Goal: Information Seeking & Learning: Learn about a topic

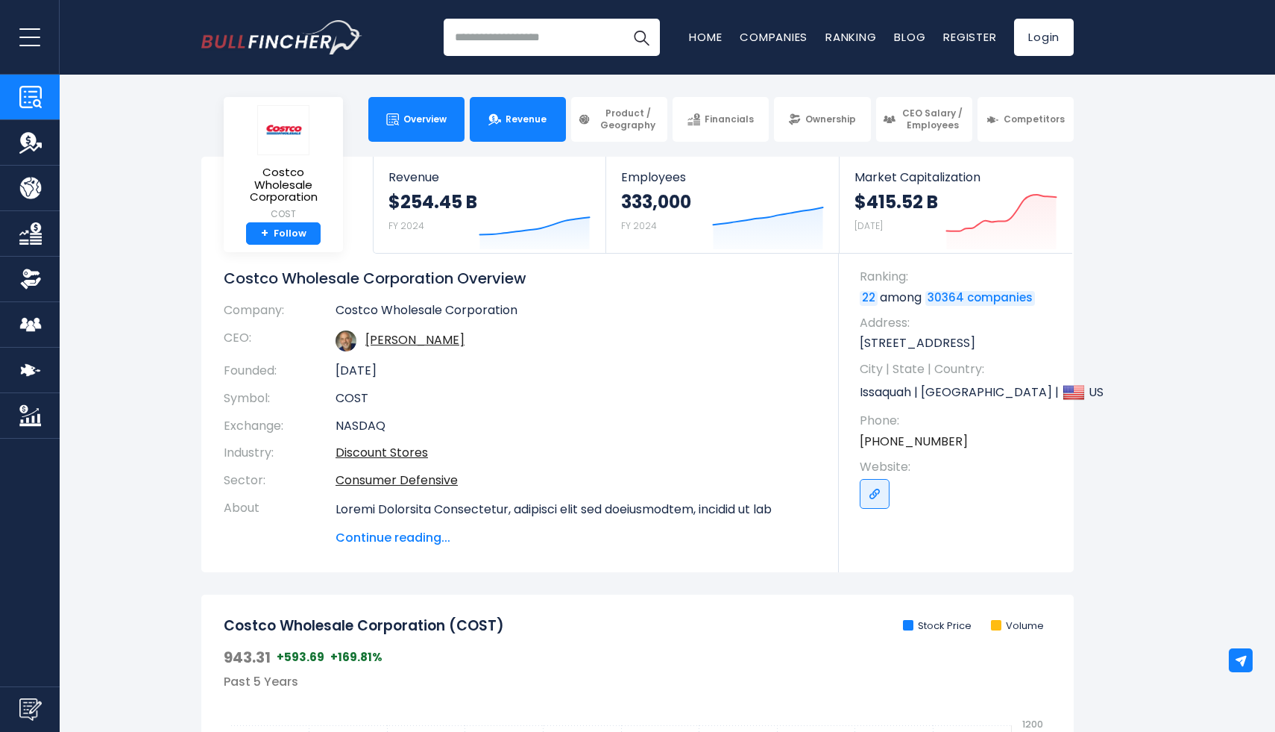
click at [520, 113] on span "Revenue" at bounding box center [526, 119] width 41 height 12
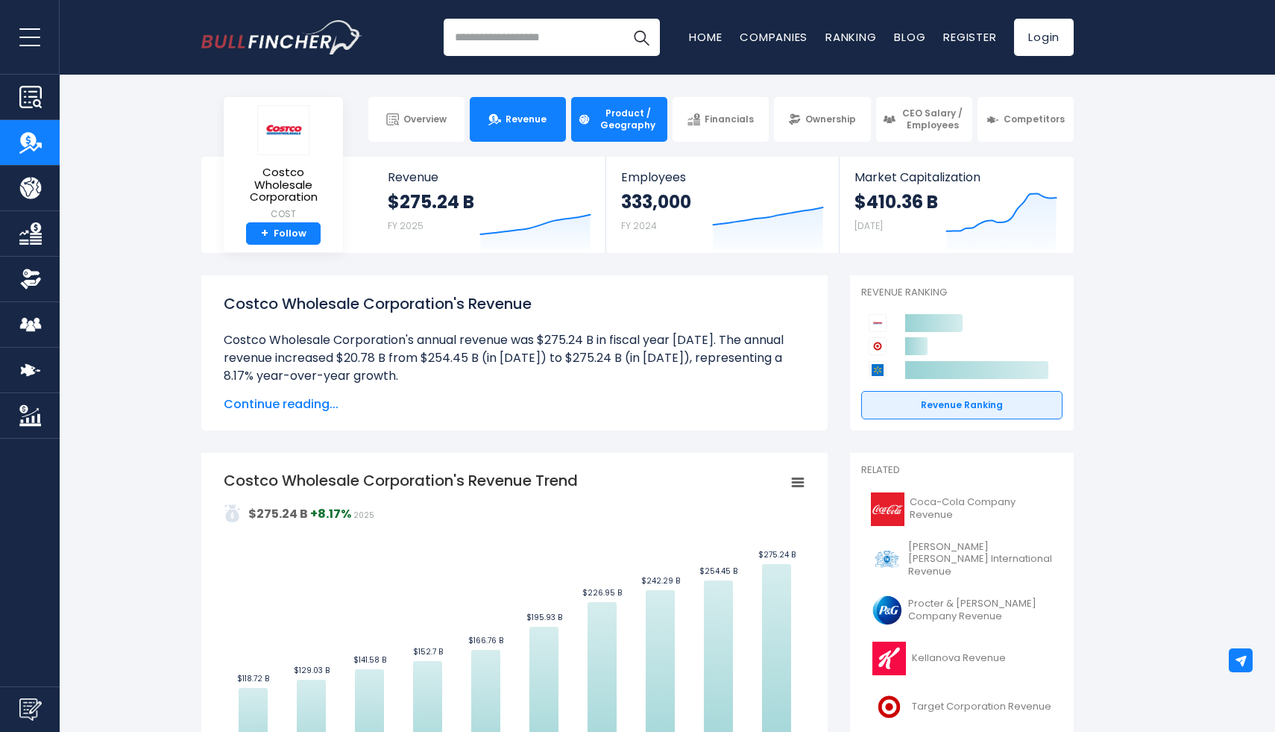
click at [633, 123] on span "Product / Geography" at bounding box center [628, 118] width 66 height 23
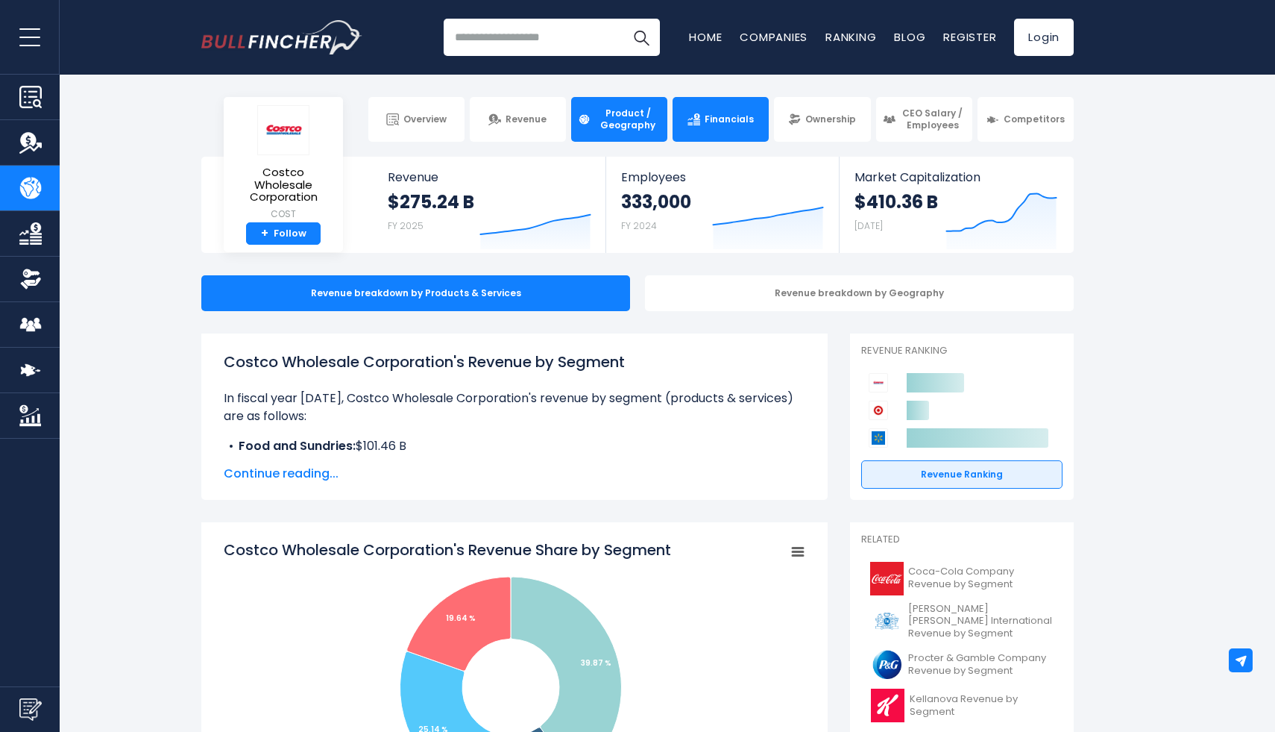
click at [722, 118] on span "Financials" at bounding box center [729, 119] width 49 height 12
